Goal: Task Accomplishment & Management: Manage account settings

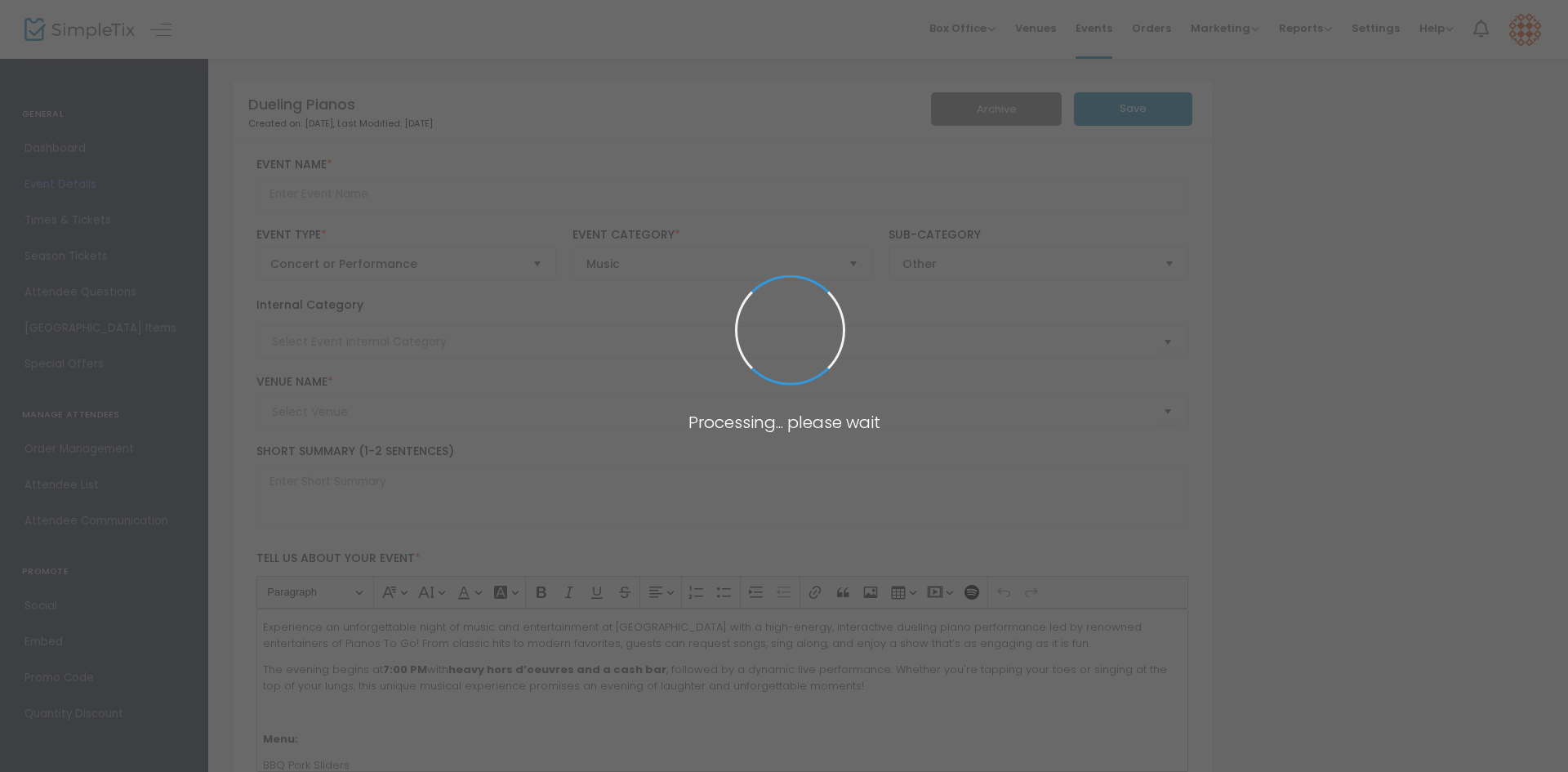
type input "Dueling Pianos"
type textarea "Experience an unforgettable night of music and entertainment at [GEOGRAPHIC_DAT…"
type input "6.000 %"
type input "Buy Tickets"
type input "Dueling Pianos"
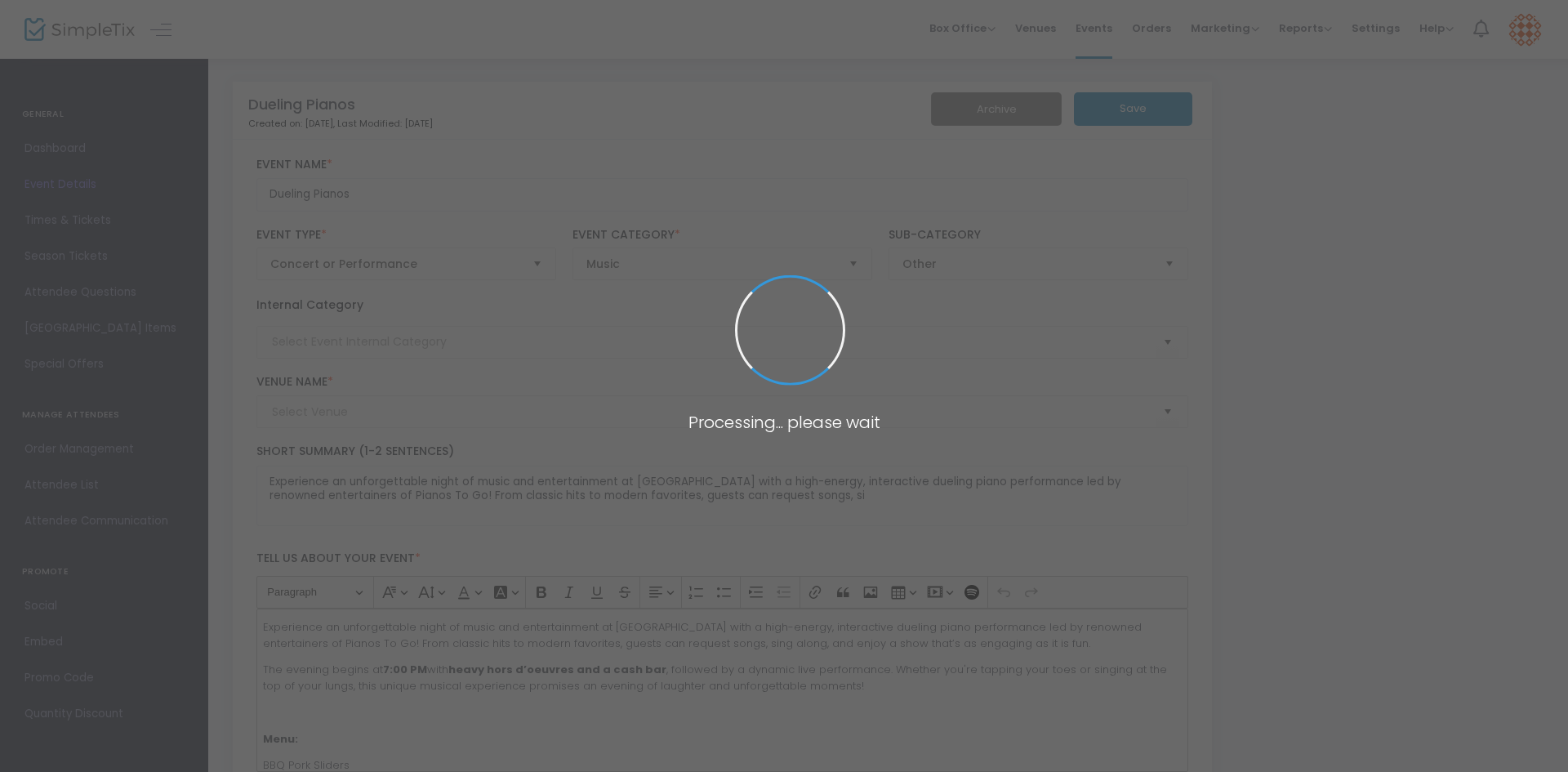
type input "Tamarack Marketplace"
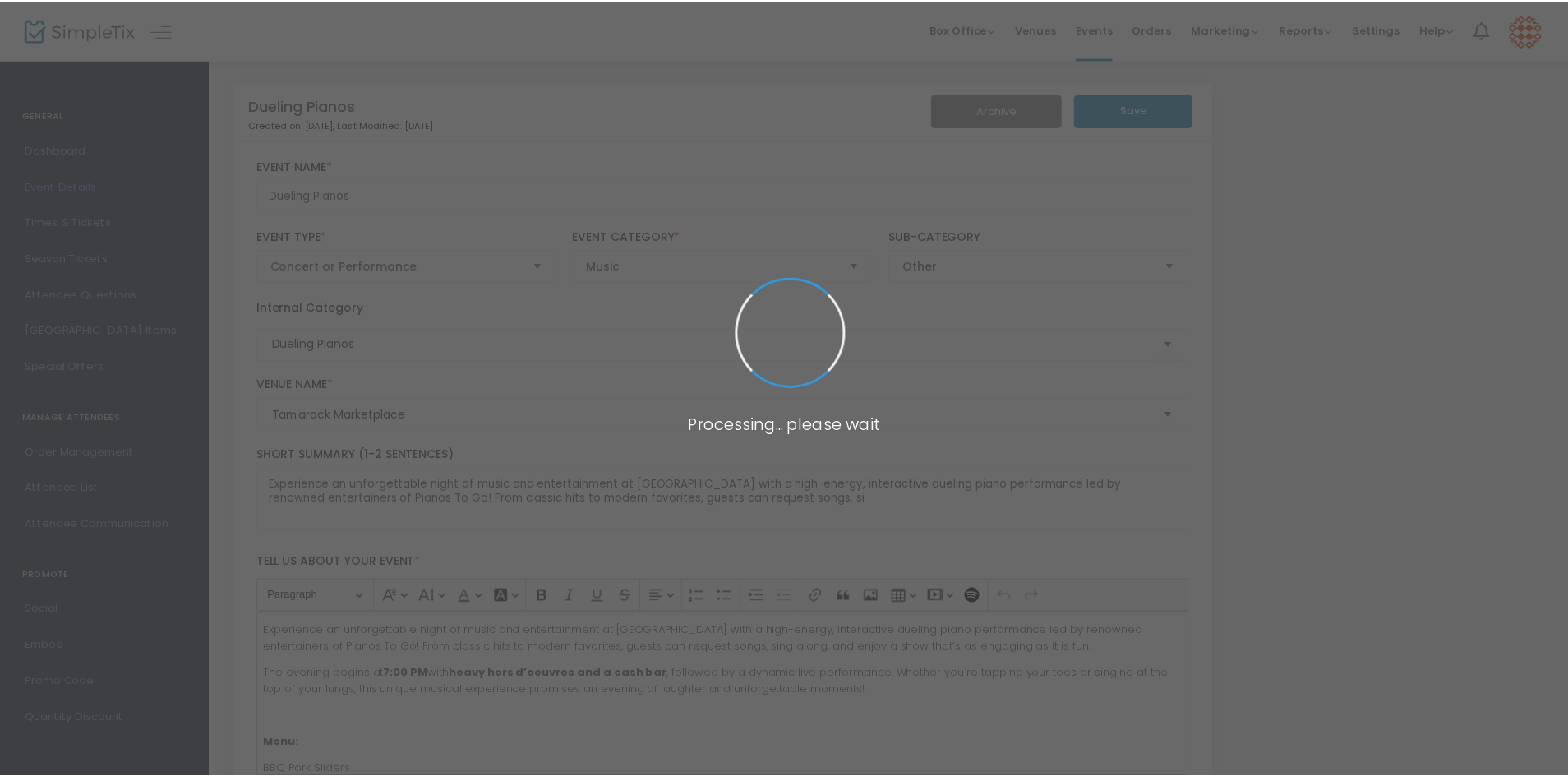
scroll to position [1315, 0]
